Goal: Information Seeking & Learning: Learn about a topic

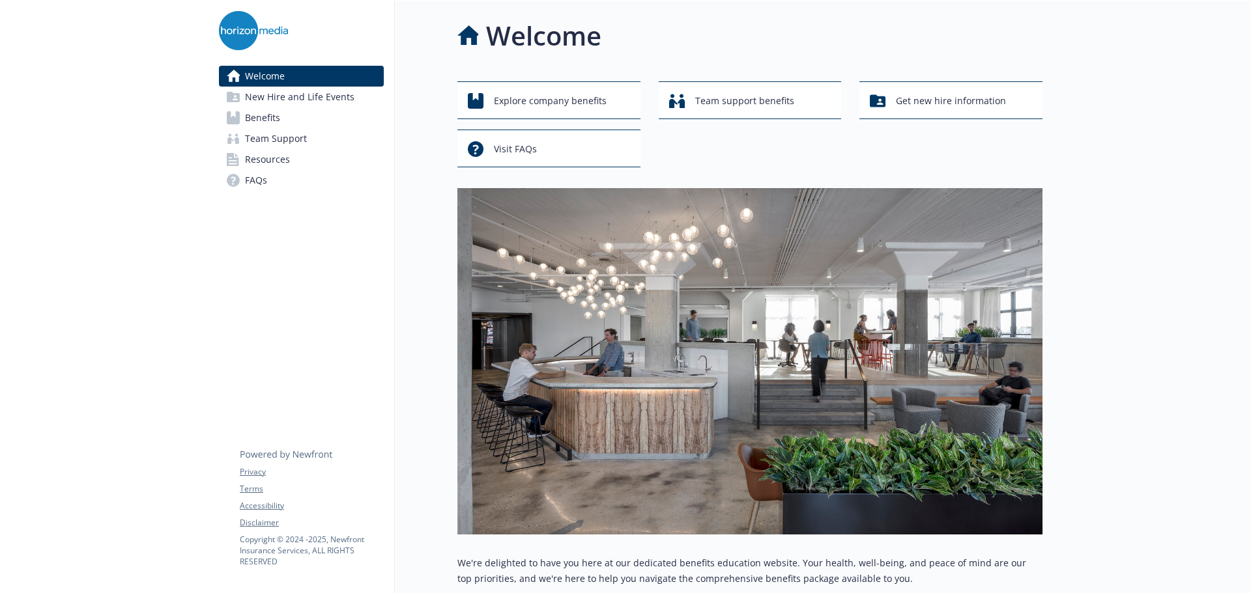
click at [263, 115] on span "Benefits" at bounding box center [262, 117] width 35 height 21
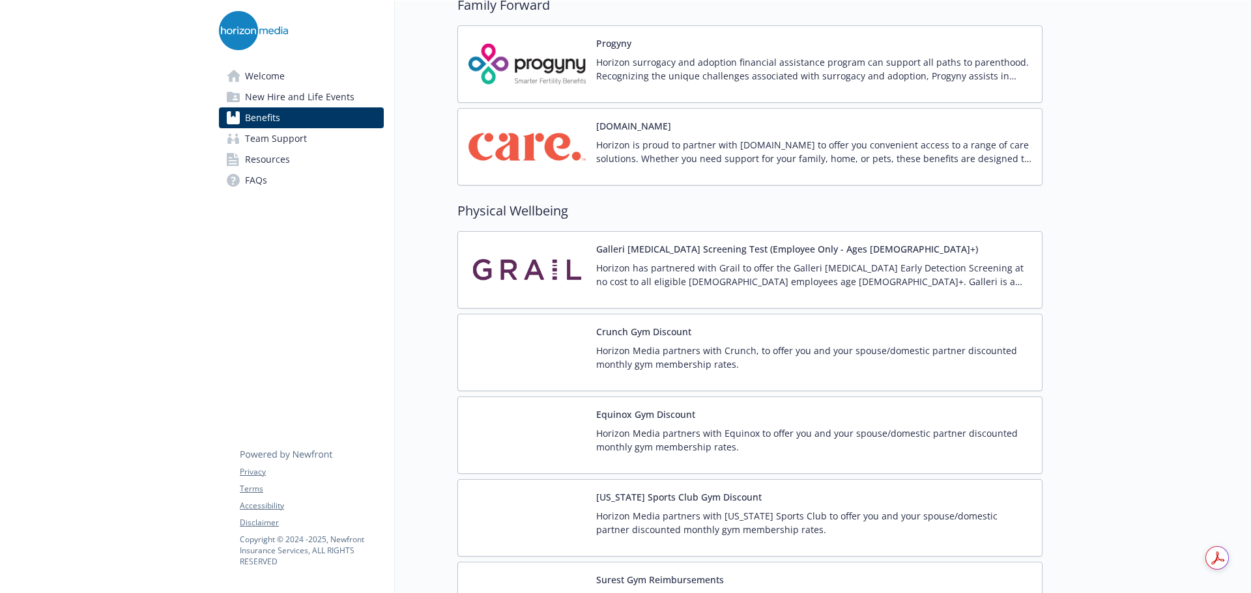
scroll to position [2692, 0]
